Goal: Task Accomplishment & Management: Use online tool/utility

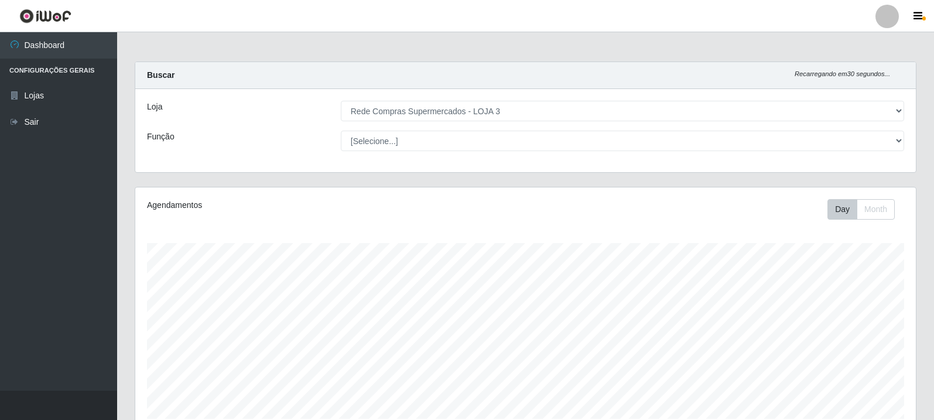
select select "162"
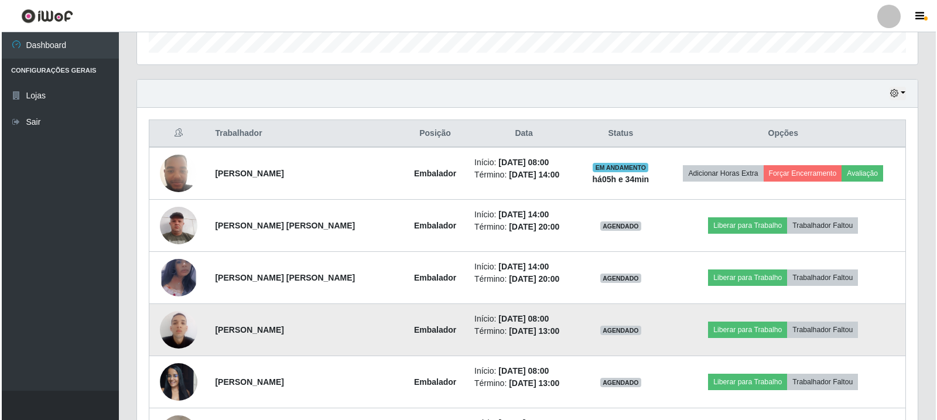
scroll to position [243, 780]
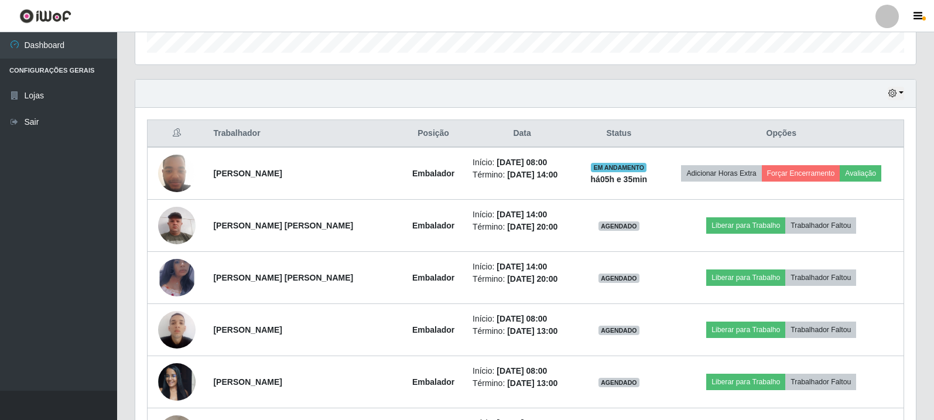
click at [902, 130] on th "Opções" at bounding box center [781, 134] width 245 height 28
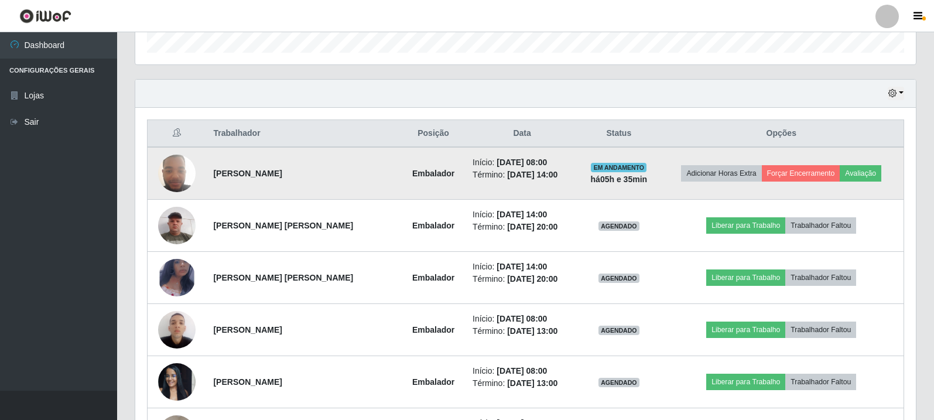
click at [169, 169] on img at bounding box center [176, 173] width 37 height 50
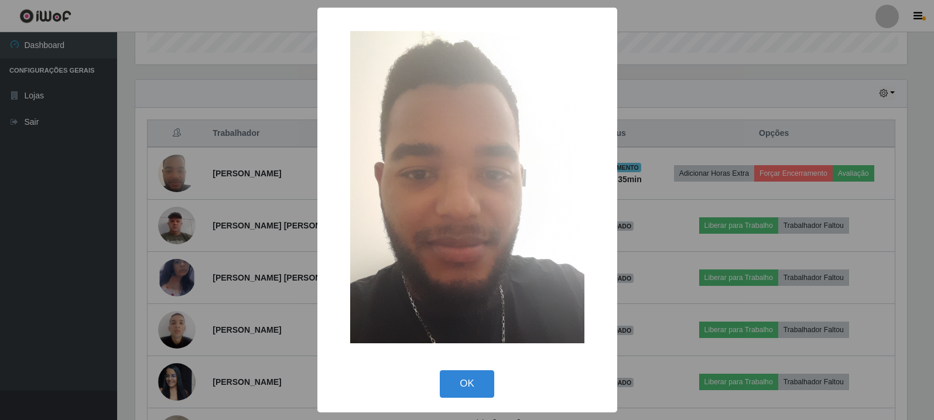
scroll to position [243, 774]
click at [471, 385] on button "OK" at bounding box center [468, 384] width 54 height 28
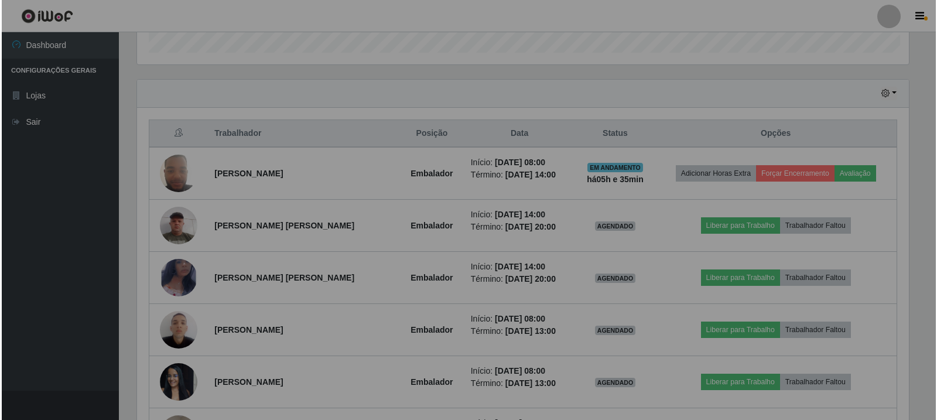
scroll to position [243, 780]
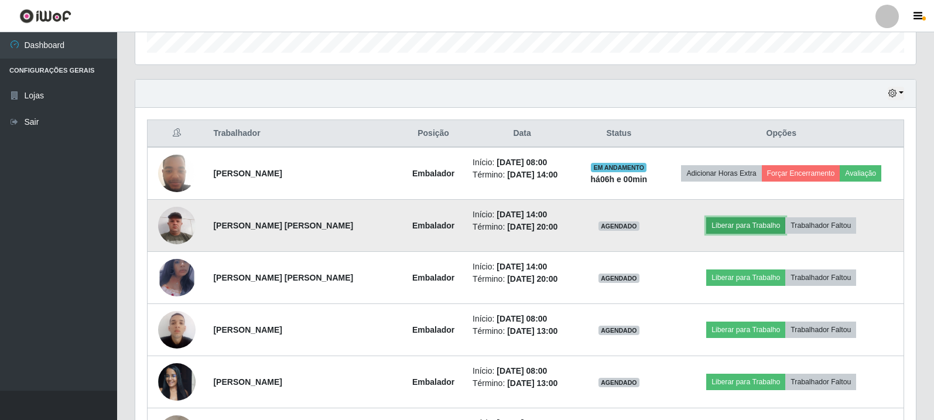
click at [761, 227] on button "Liberar para Trabalho" at bounding box center [745, 225] width 79 height 16
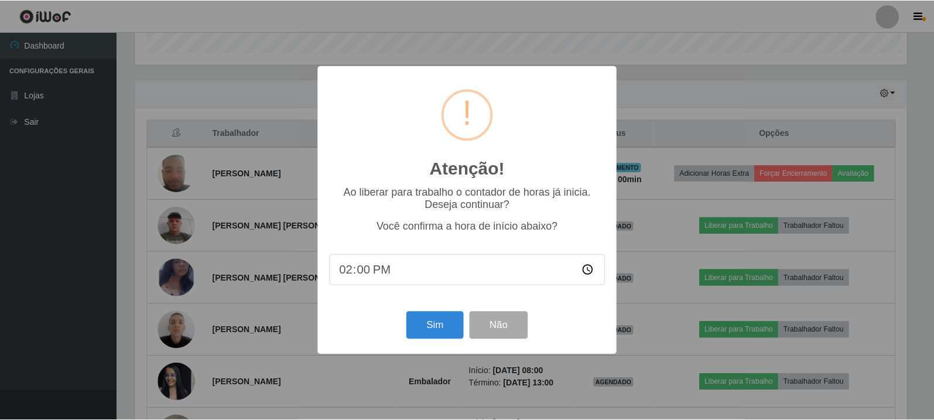
scroll to position [243, 774]
click at [413, 328] on button "Sim" at bounding box center [435, 325] width 57 height 28
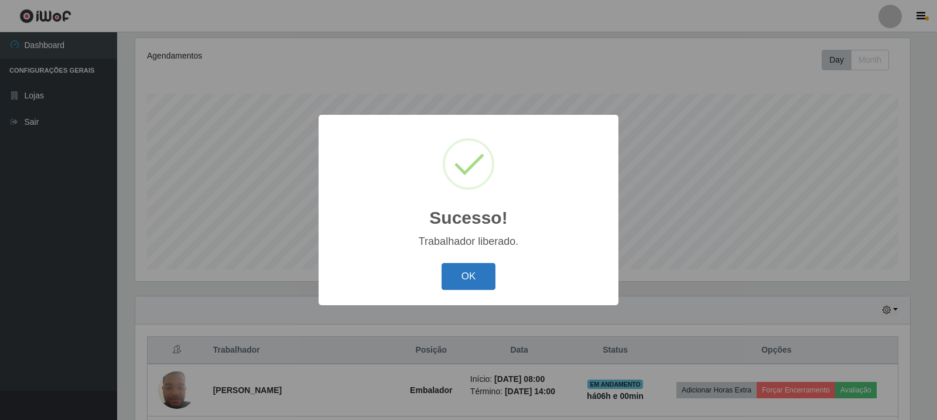
click at [474, 279] on button "OK" at bounding box center [468, 277] width 54 height 28
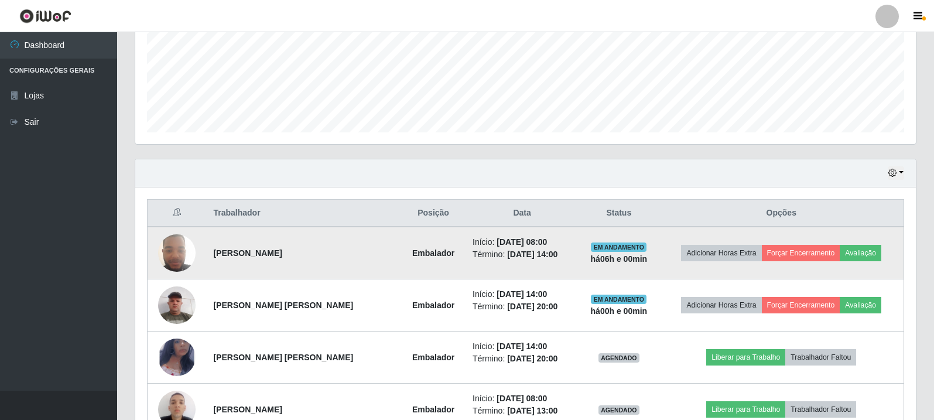
scroll to position [383, 0]
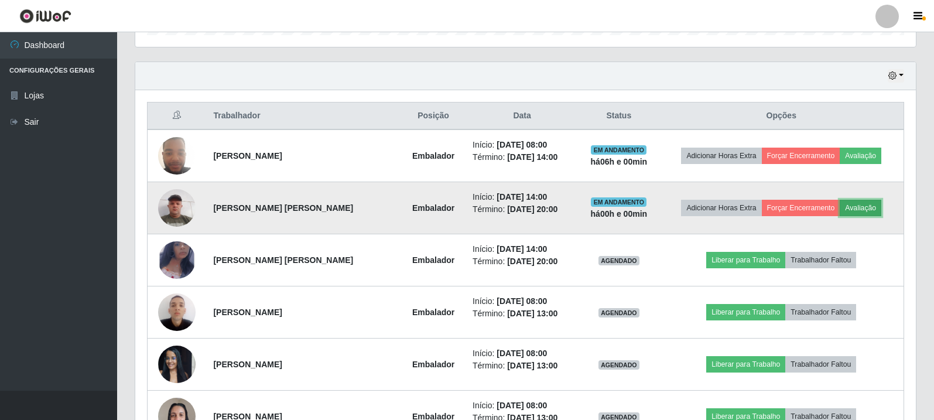
click at [855, 215] on button "Avaliação" at bounding box center [860, 208] width 42 height 16
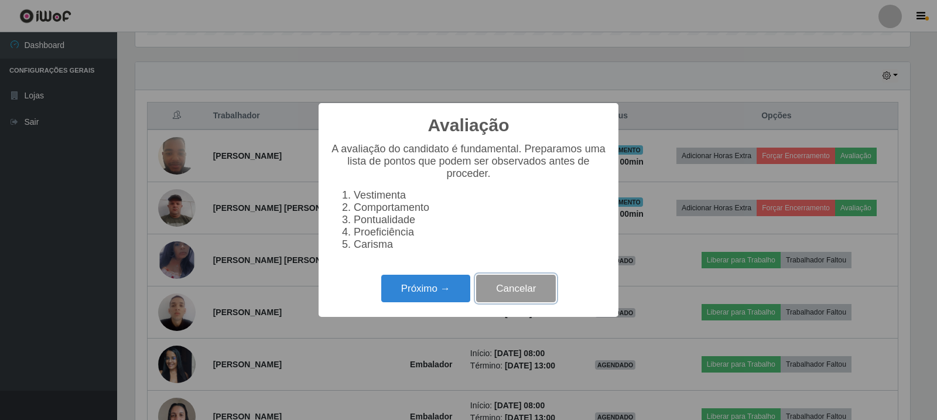
click at [536, 302] on button "Cancelar" at bounding box center [516, 289] width 80 height 28
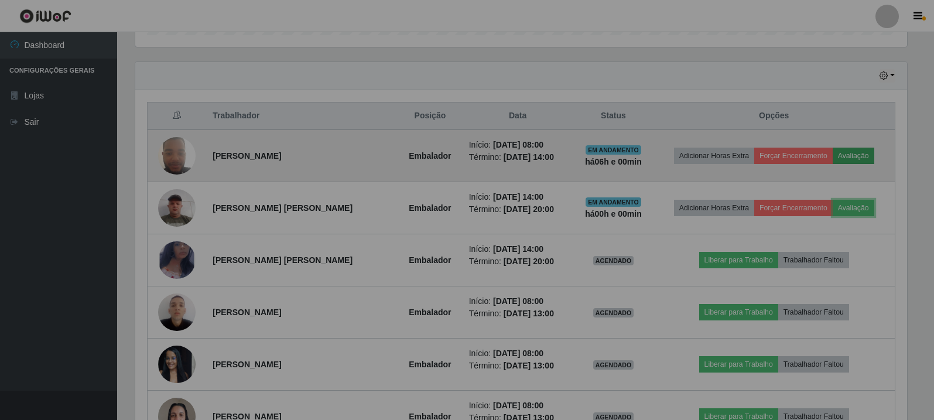
scroll to position [243, 780]
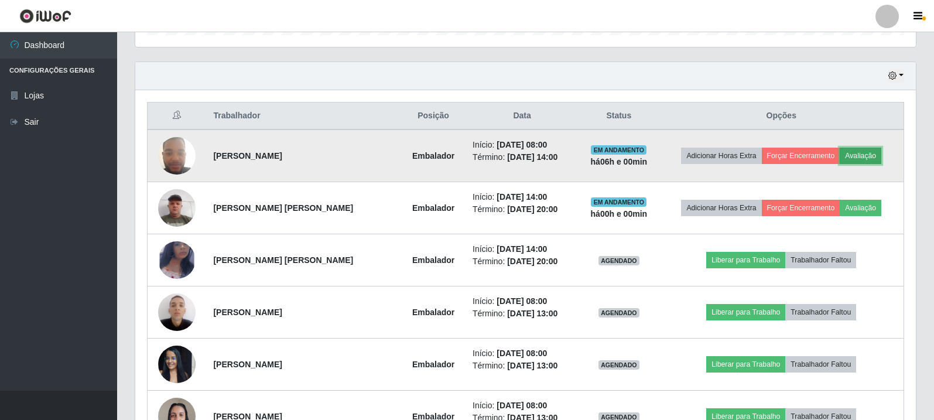
click at [863, 149] on button "Avaliação" at bounding box center [860, 156] width 42 height 16
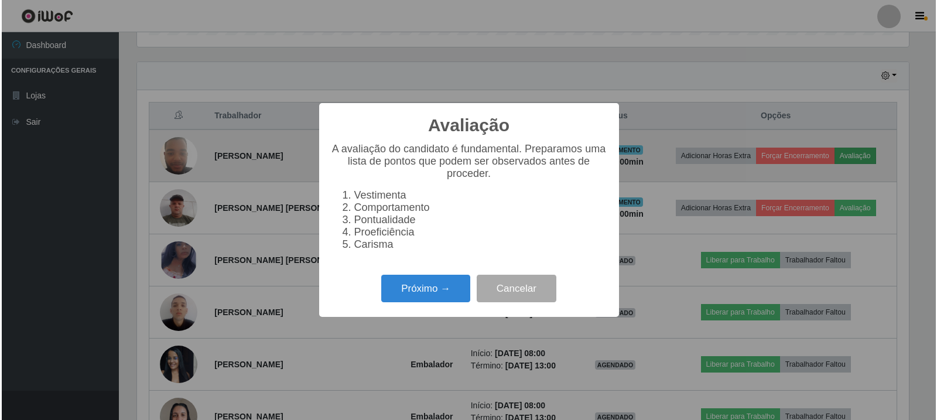
scroll to position [243, 774]
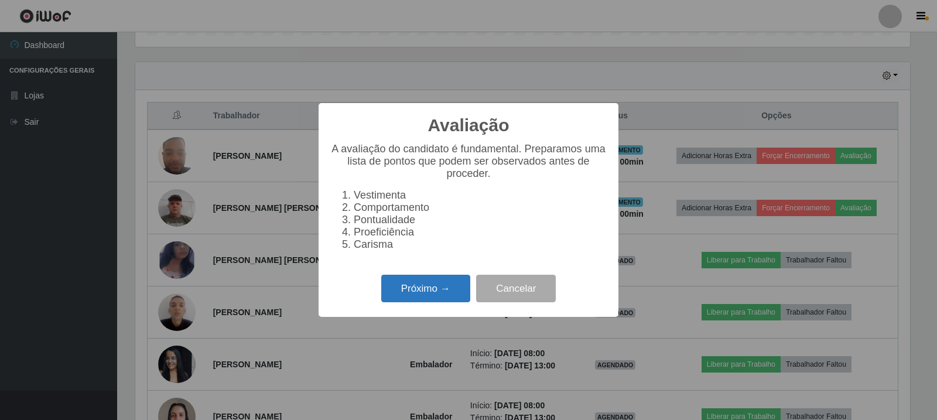
click at [427, 302] on button "Próximo →" at bounding box center [425, 289] width 89 height 28
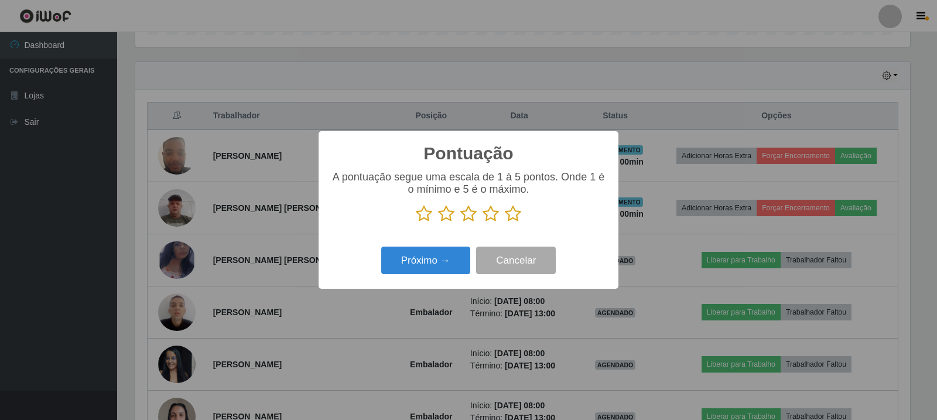
click at [420, 215] on icon at bounding box center [424, 214] width 16 height 18
click at [416, 222] on input "radio" at bounding box center [416, 222] width 0 height 0
click at [426, 258] on button "Próximo →" at bounding box center [425, 260] width 89 height 28
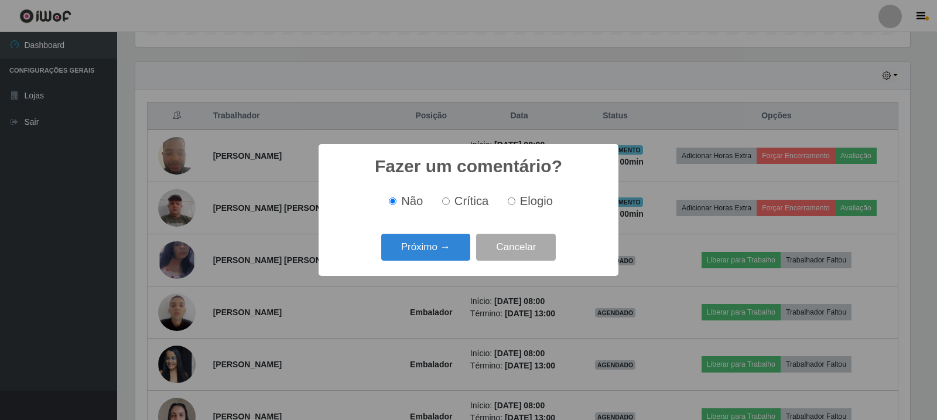
click at [467, 201] on span "Crítica" at bounding box center [471, 200] width 35 height 13
click at [450, 201] on input "Crítica" at bounding box center [446, 201] width 8 height 8
radio input "true"
click at [427, 249] on button "Próximo →" at bounding box center [425, 248] width 89 height 28
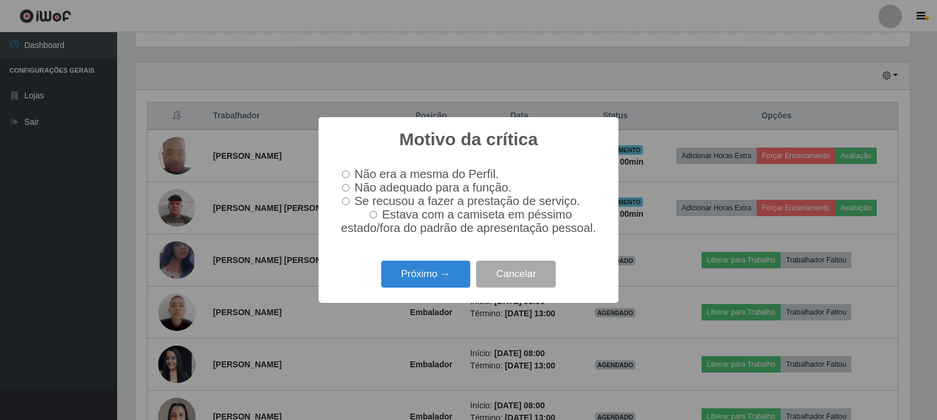
click at [349, 184] on input "Não adequado para a função." at bounding box center [346, 188] width 8 height 8
radio input "true"
click at [454, 271] on button "Próximo →" at bounding box center [425, 274] width 89 height 28
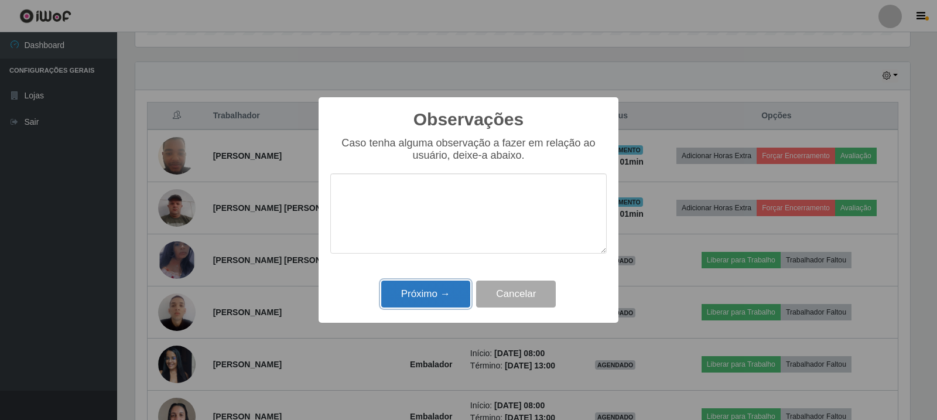
click at [436, 297] on button "Próximo →" at bounding box center [425, 294] width 89 height 28
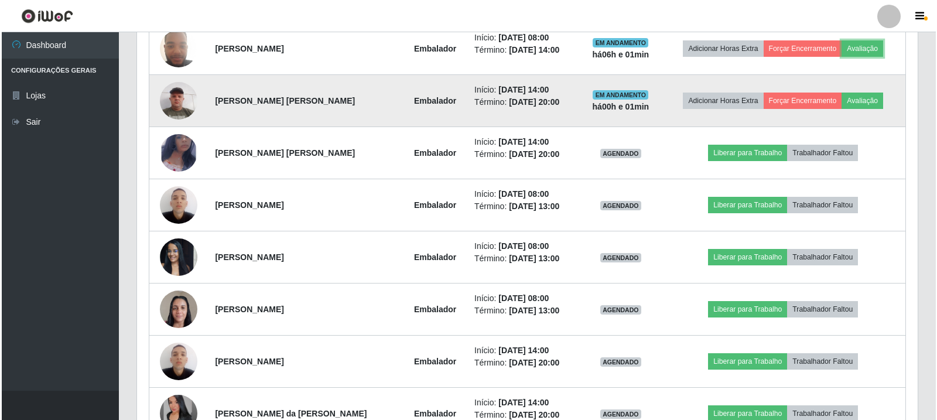
scroll to position [500, 0]
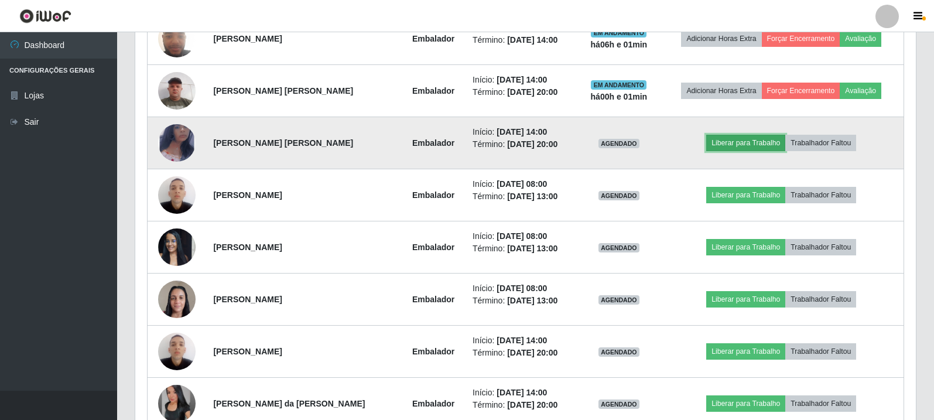
click at [756, 140] on button "Liberar para Trabalho" at bounding box center [745, 143] width 79 height 16
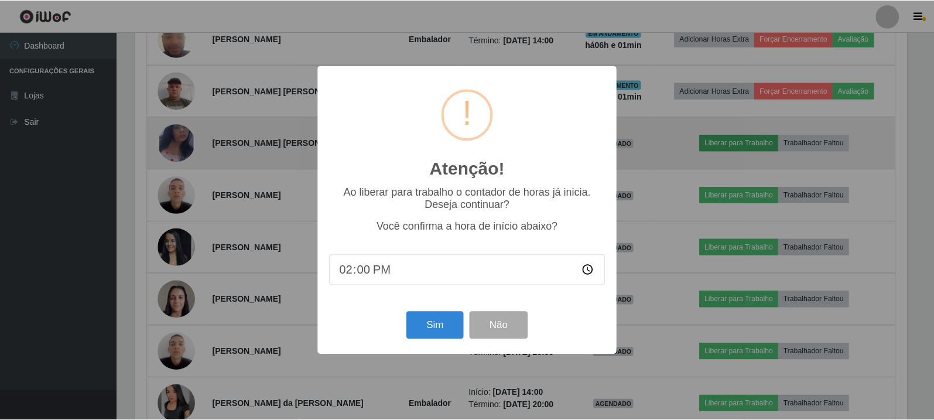
scroll to position [243, 774]
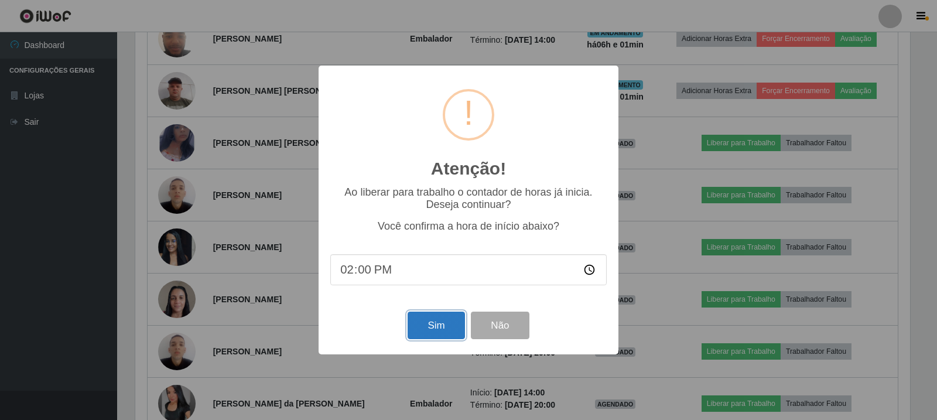
click at [454, 325] on button "Sim" at bounding box center [435, 325] width 57 height 28
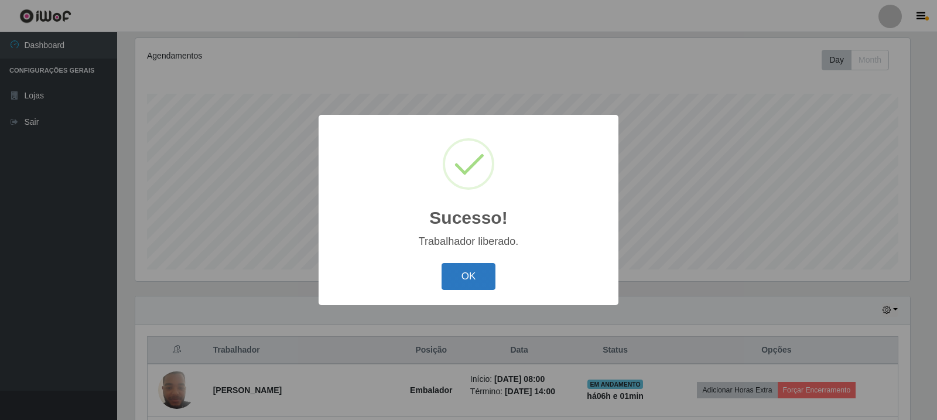
click at [474, 277] on button "OK" at bounding box center [468, 277] width 54 height 28
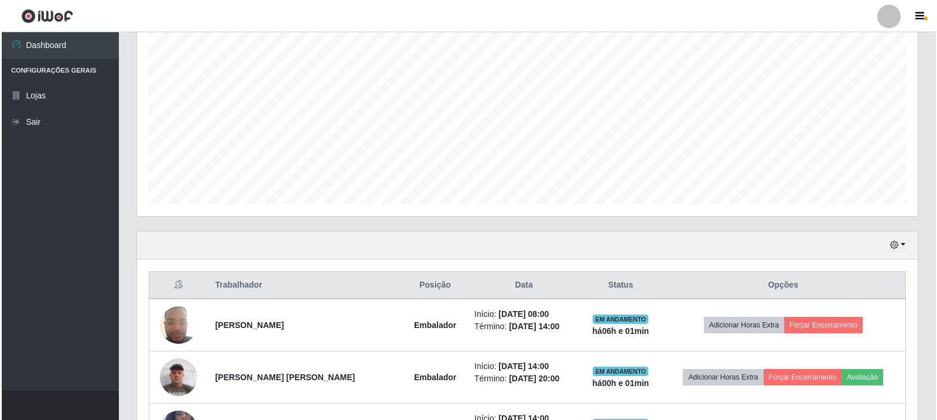
scroll to position [383, 0]
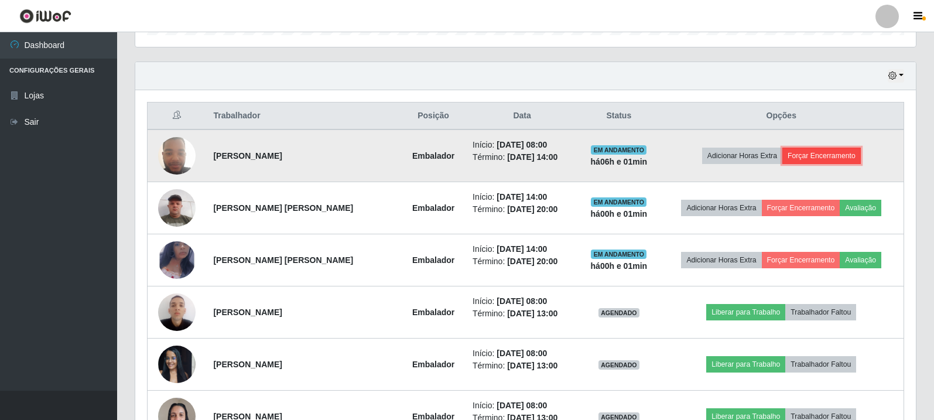
click at [837, 153] on button "Forçar Encerramento" at bounding box center [821, 156] width 78 height 16
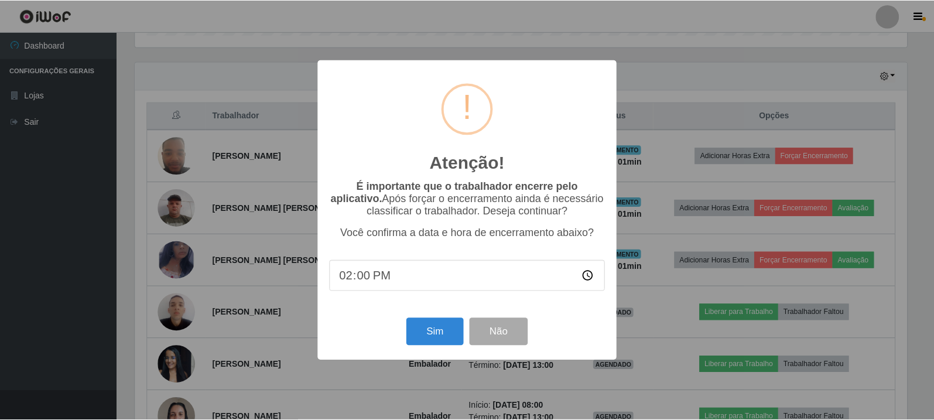
scroll to position [243, 774]
click at [444, 330] on button "Sim" at bounding box center [435, 332] width 57 height 28
